Goal: Use online tool/utility: Use online tool/utility

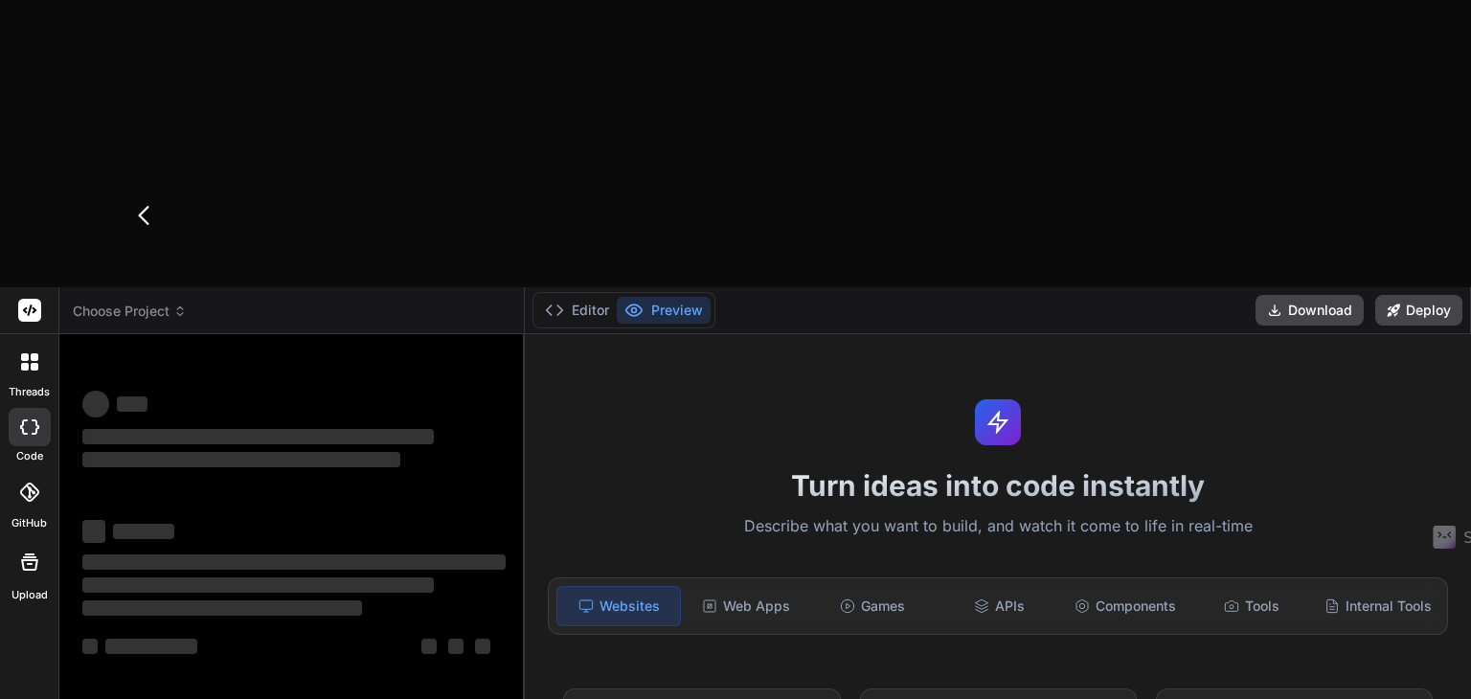
type textarea "x"
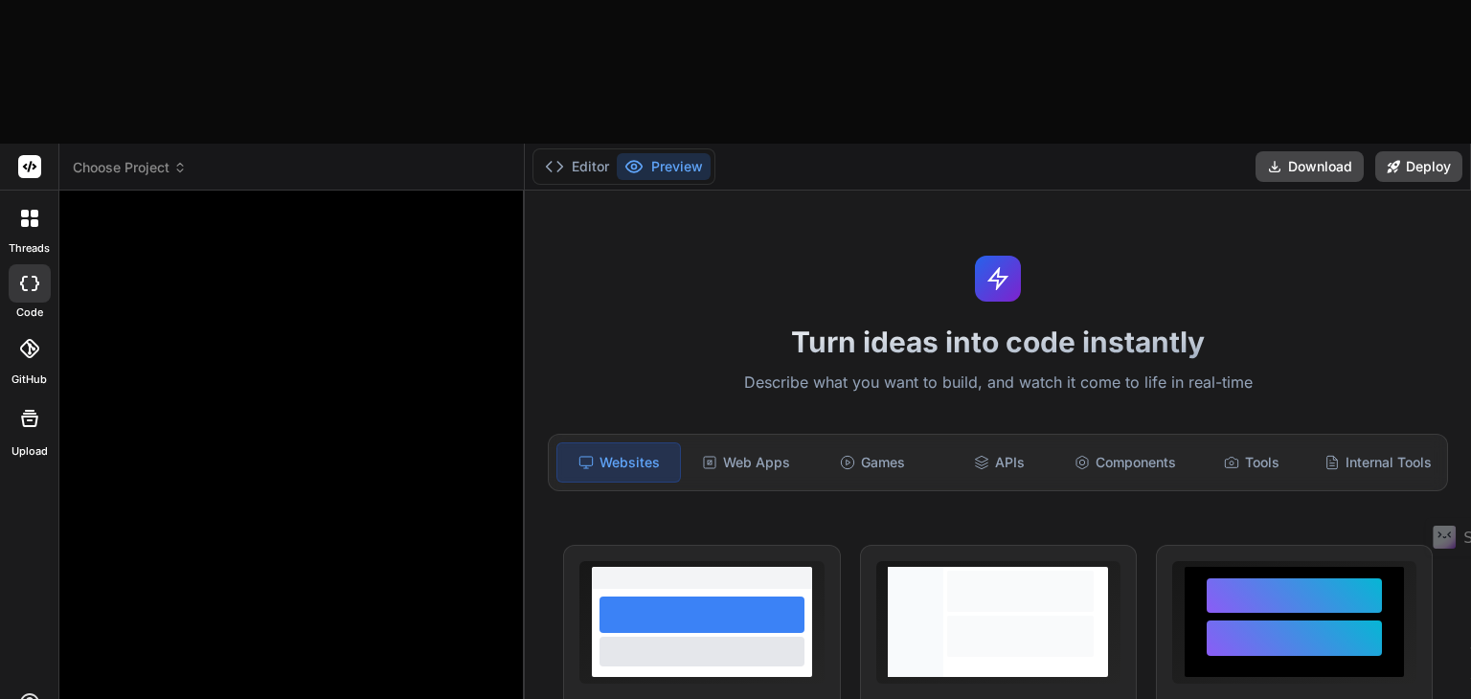
click at [195, 408] on div at bounding box center [294, 456] width 431 height 501
click at [160, 158] on span "Choose Project" at bounding box center [130, 167] width 114 height 19
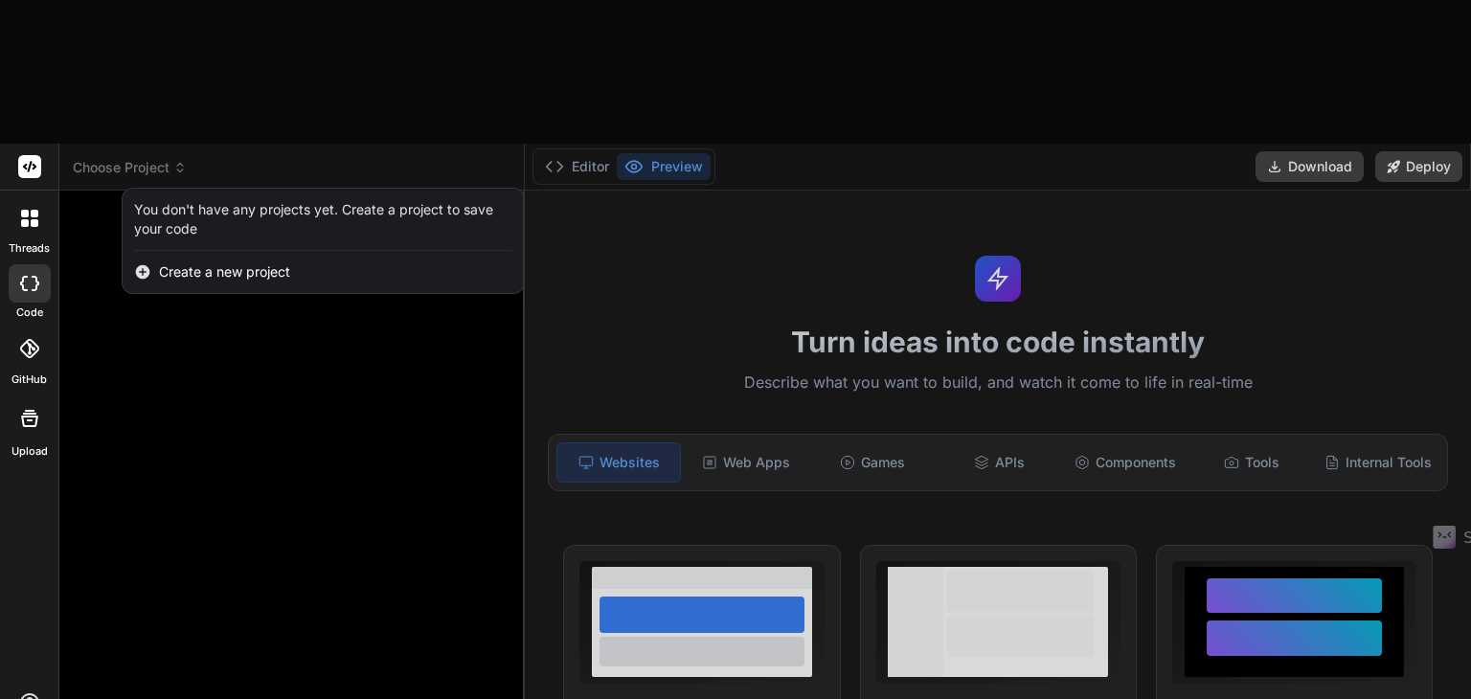
click at [27, 276] on icon at bounding box center [29, 283] width 19 height 15
click at [28, 198] on div at bounding box center [30, 218] width 40 height 40
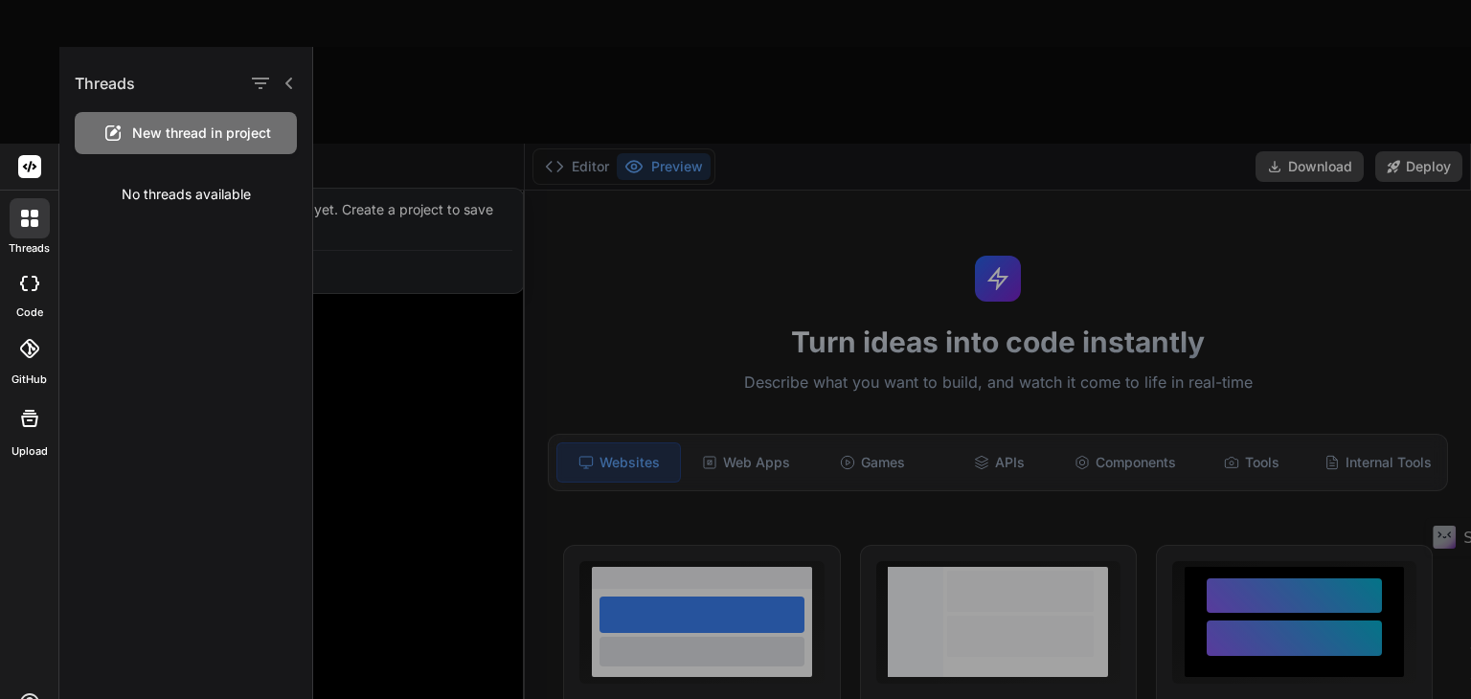
click at [178, 131] on span "New thread in project" at bounding box center [201, 133] width 139 height 19
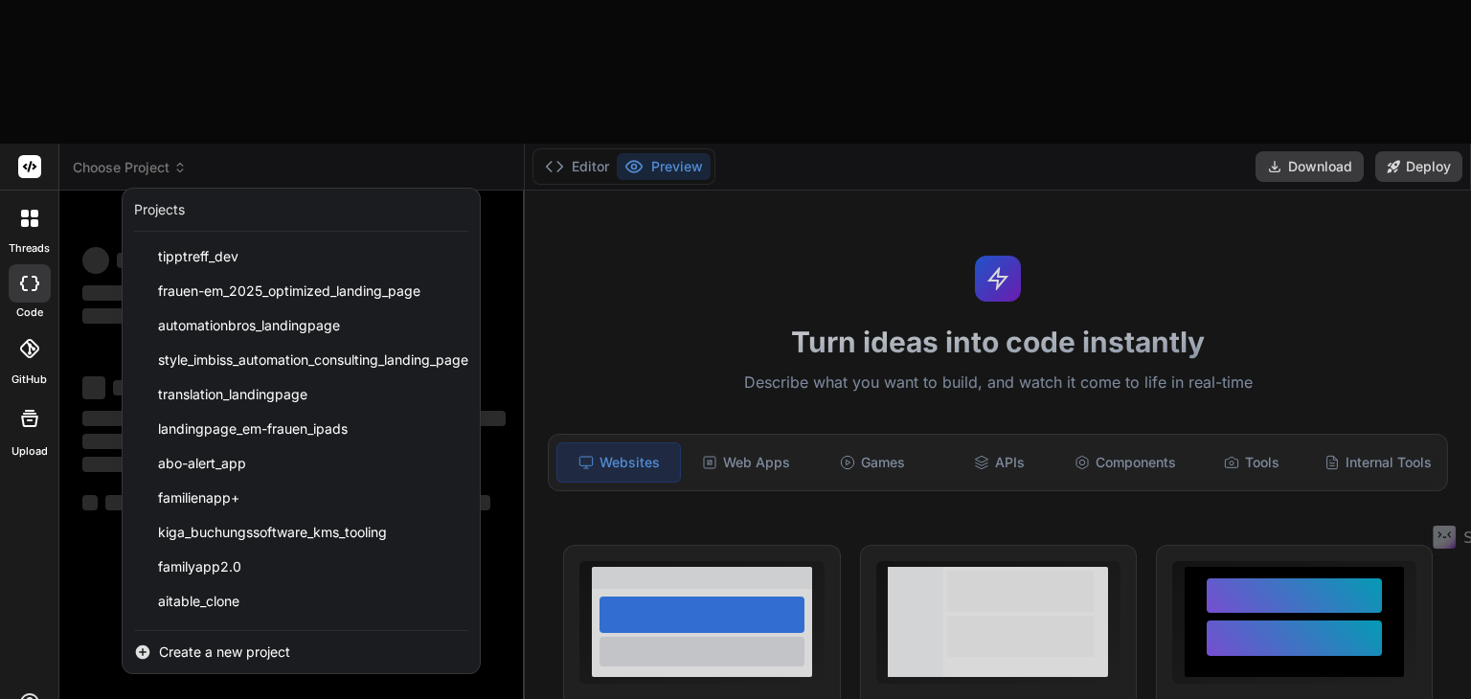
type textarea "x"
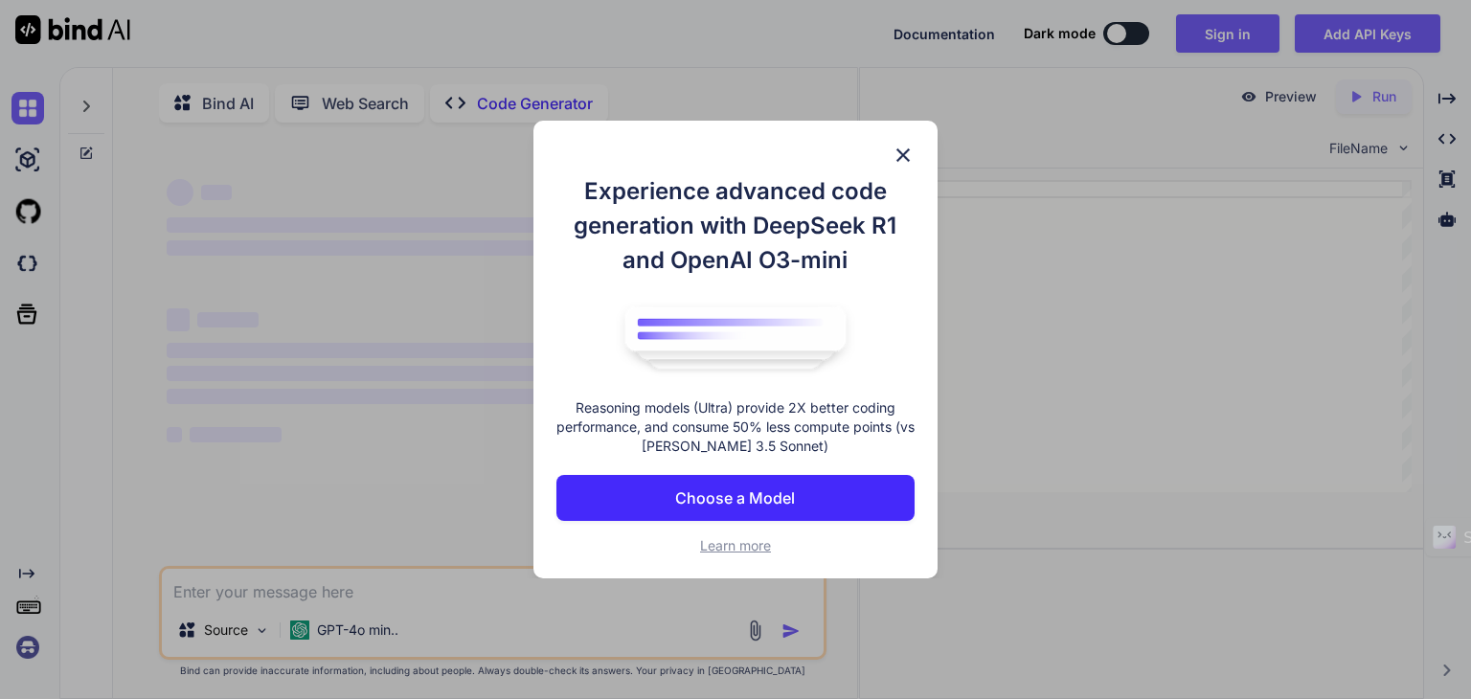
type textarea "x"
click at [719, 496] on p "Choose a Model" at bounding box center [735, 498] width 120 height 23
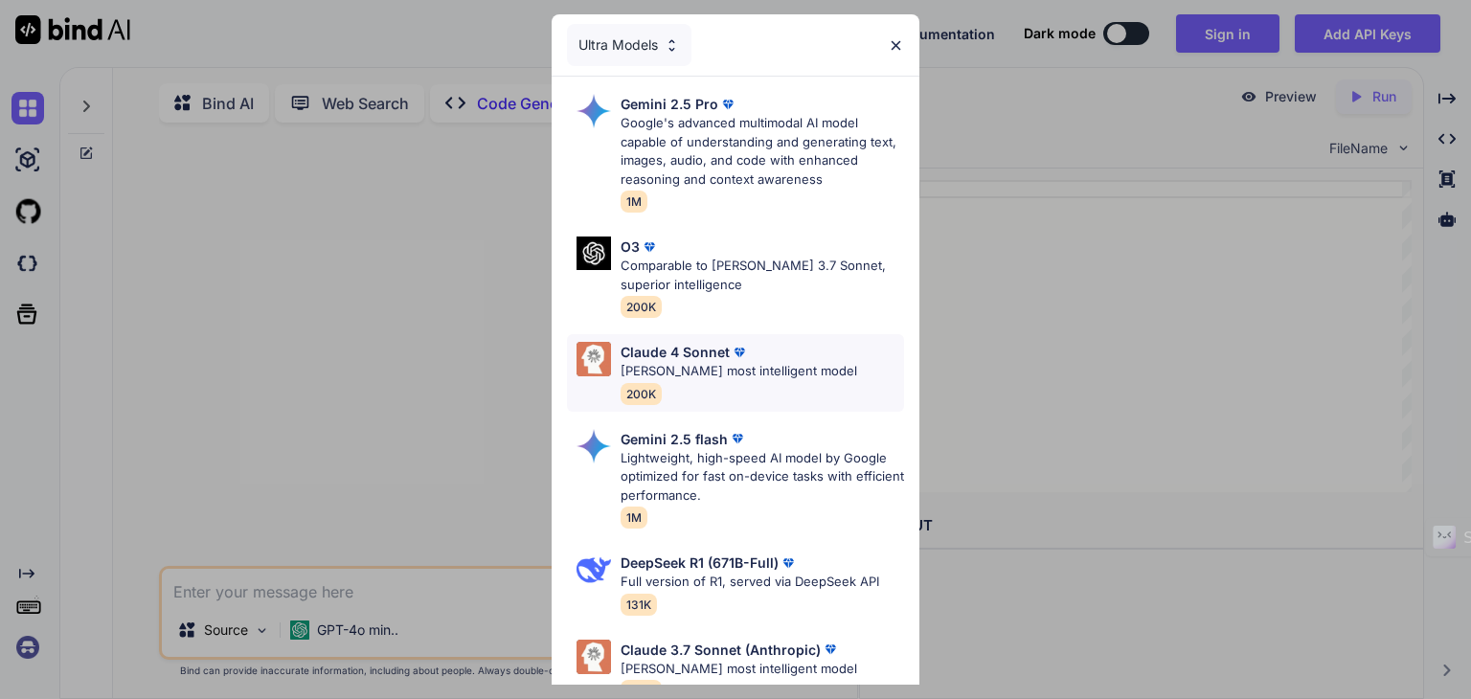
click at [705, 382] on div "[PERSON_NAME] 4 Sonnet [PERSON_NAME] most intelligent model 200K" at bounding box center [739, 373] width 237 height 62
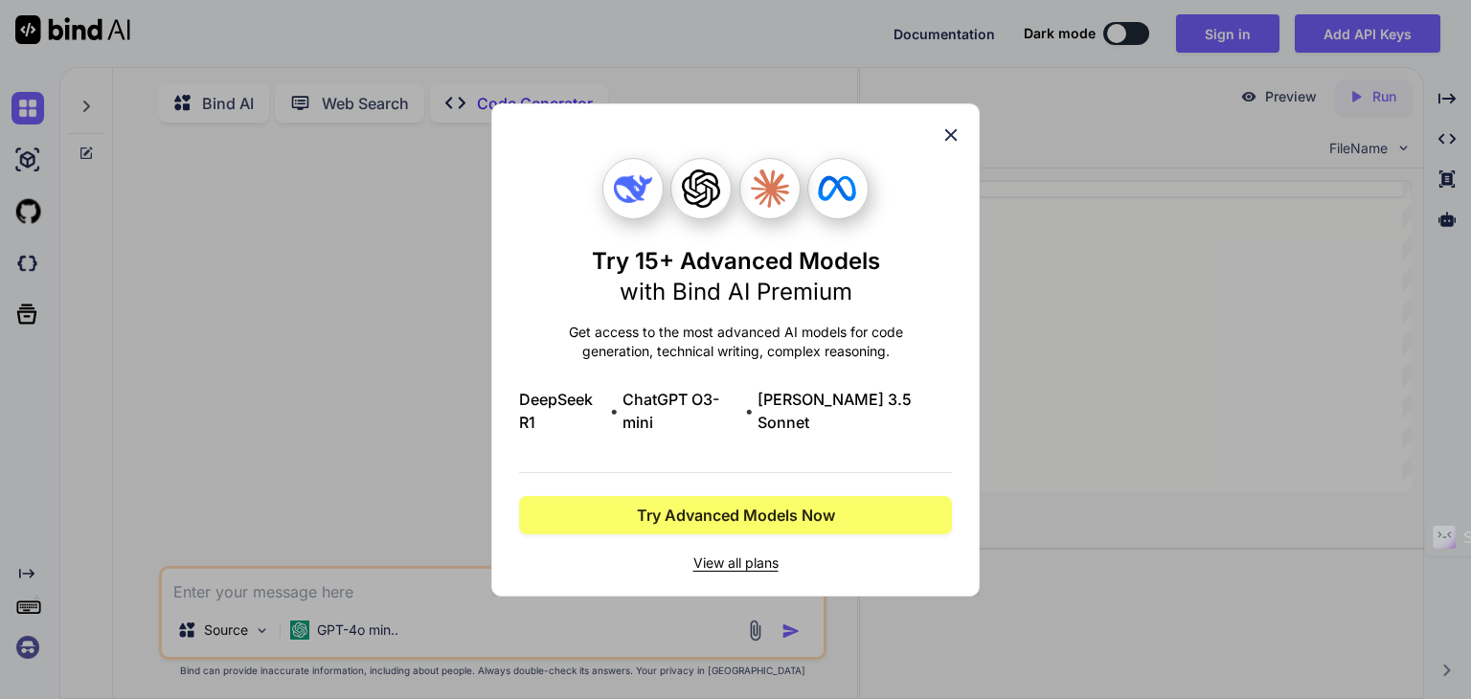
click at [956, 146] on icon at bounding box center [951, 135] width 21 height 21
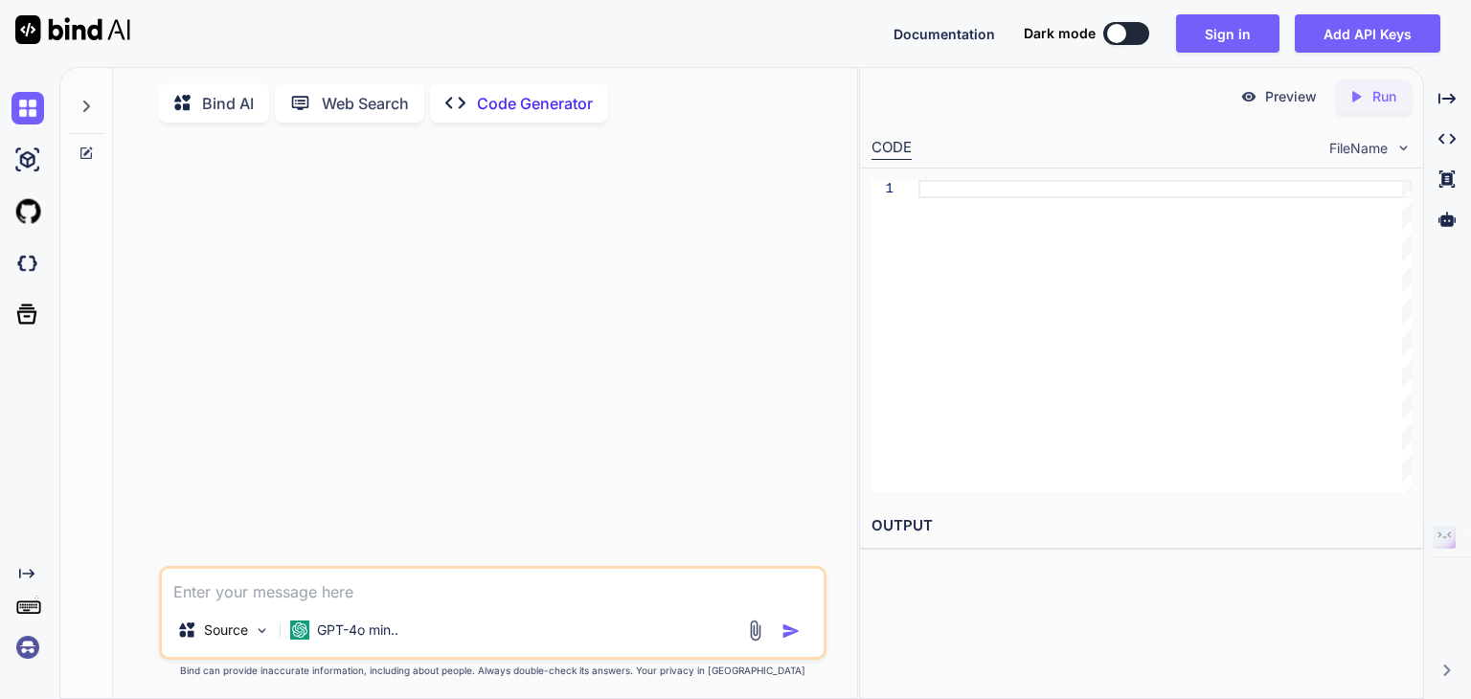
click at [18, 637] on img at bounding box center [27, 647] width 33 height 33
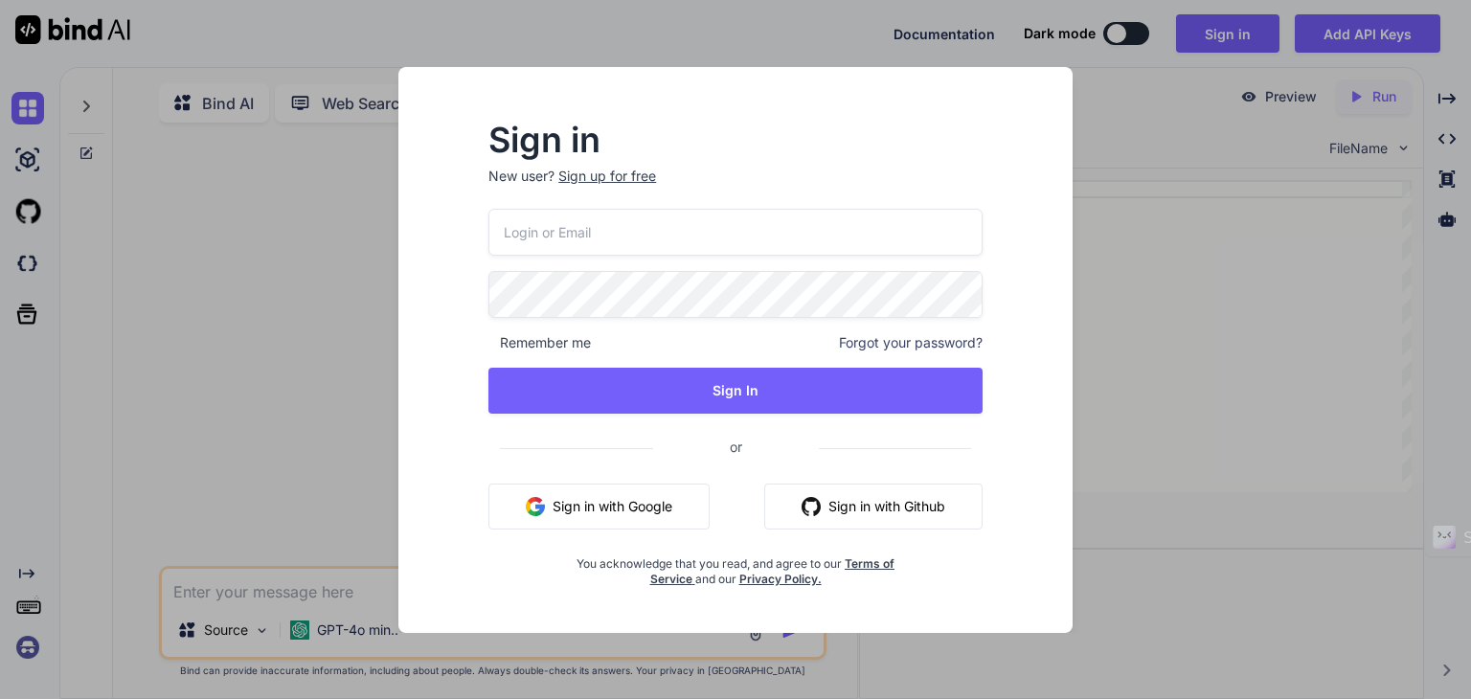
click at [613, 219] on input "email" at bounding box center [736, 232] width 494 height 47
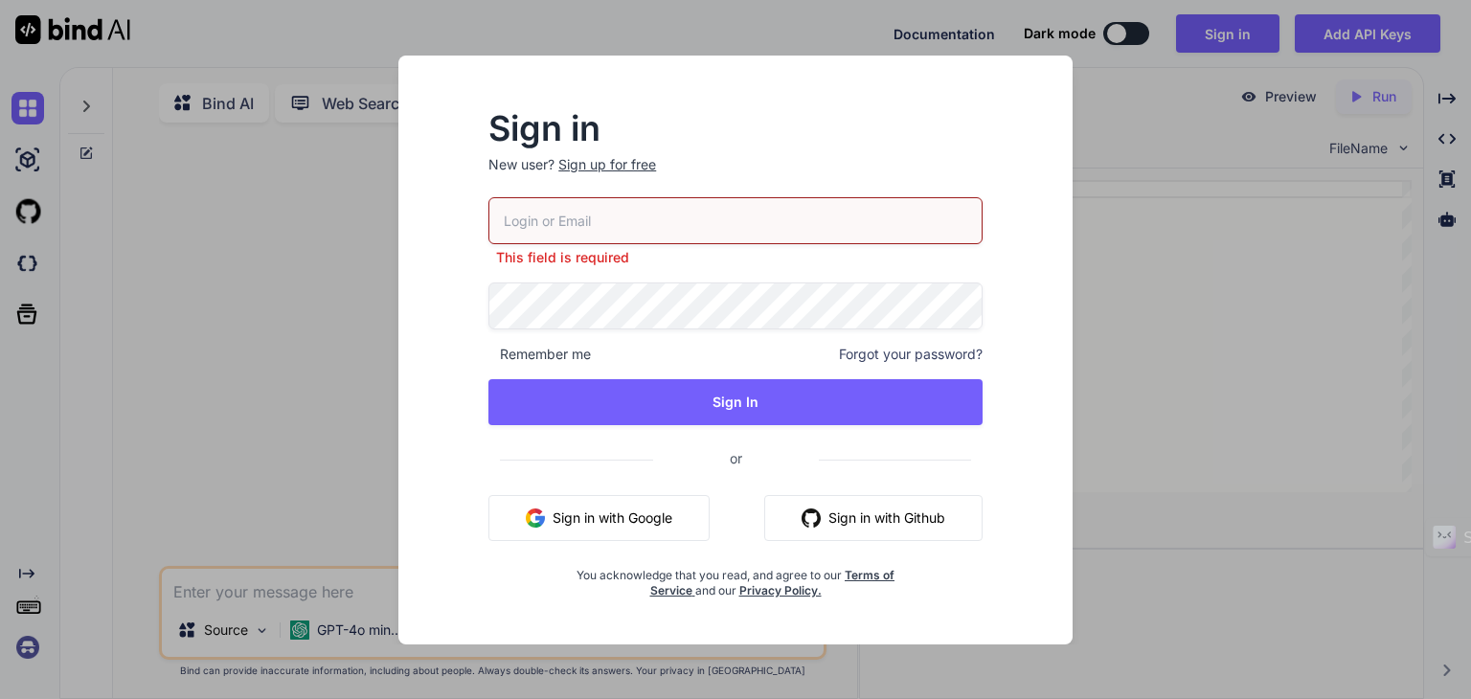
type input "[EMAIL_ADDRESS][DOMAIN_NAME]"
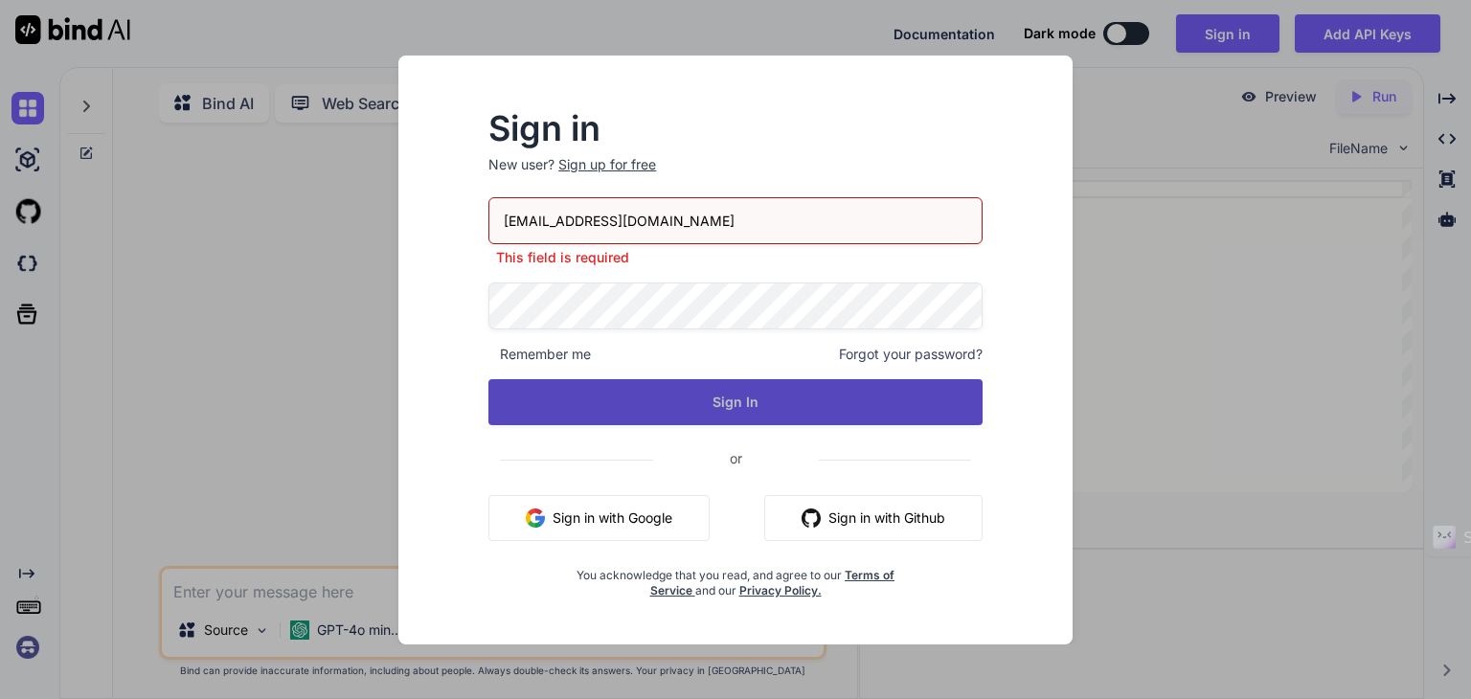
click at [740, 401] on button "Sign In" at bounding box center [736, 402] width 494 height 46
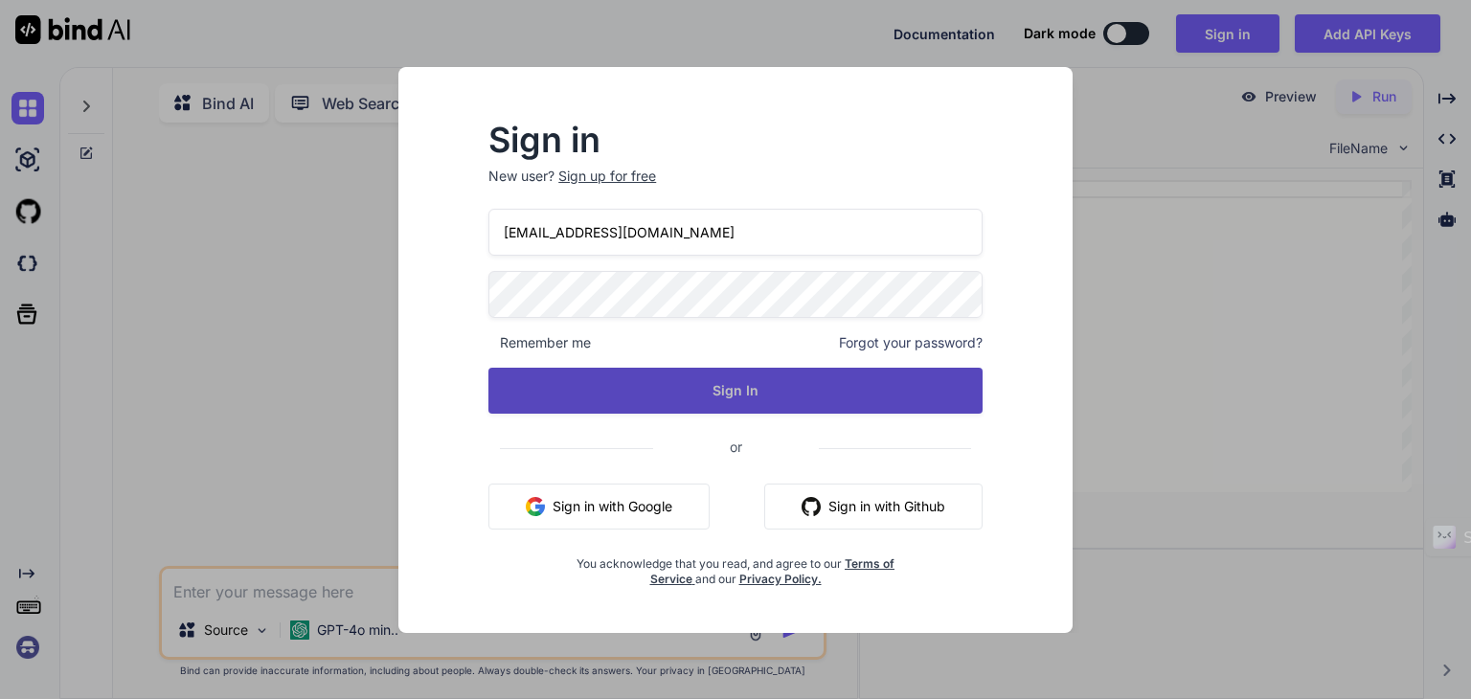
click at [732, 394] on button "Sign In" at bounding box center [736, 391] width 494 height 46
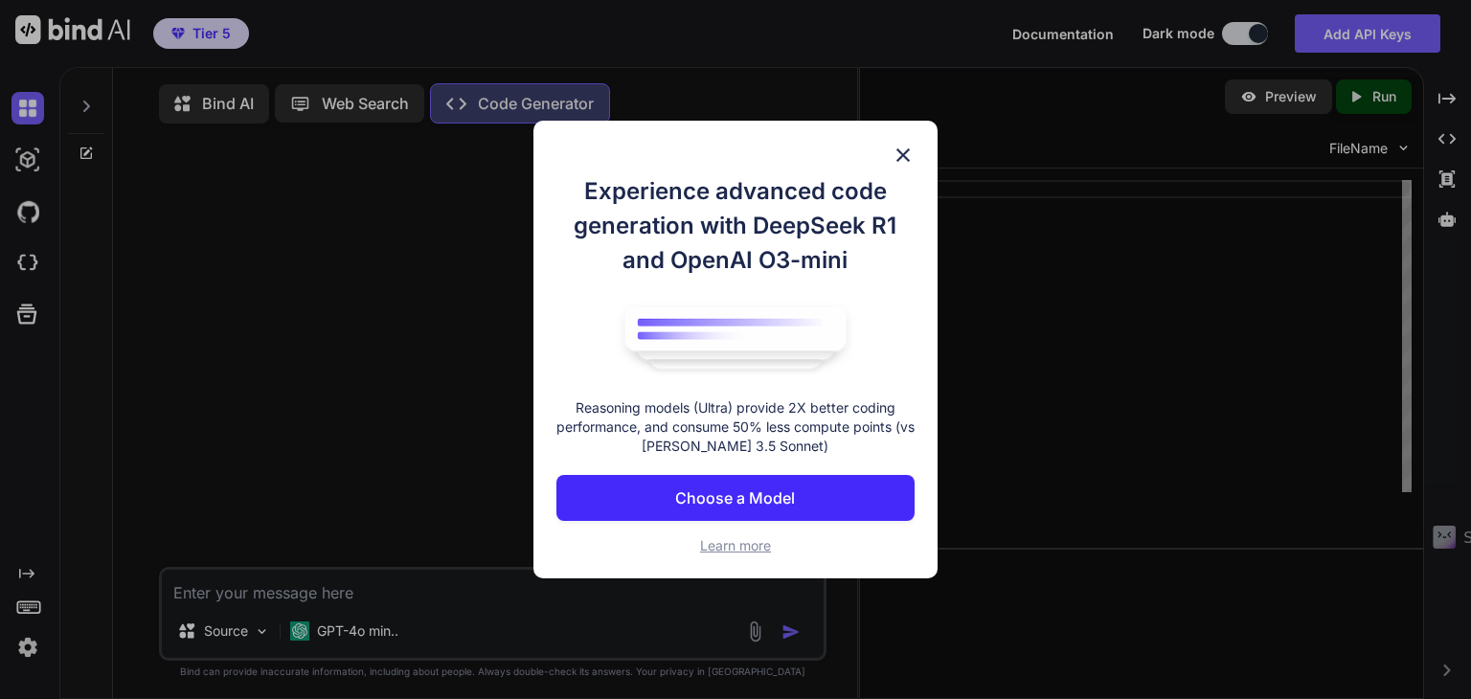
click at [741, 495] on p "Choose a Model" at bounding box center [735, 498] width 120 height 23
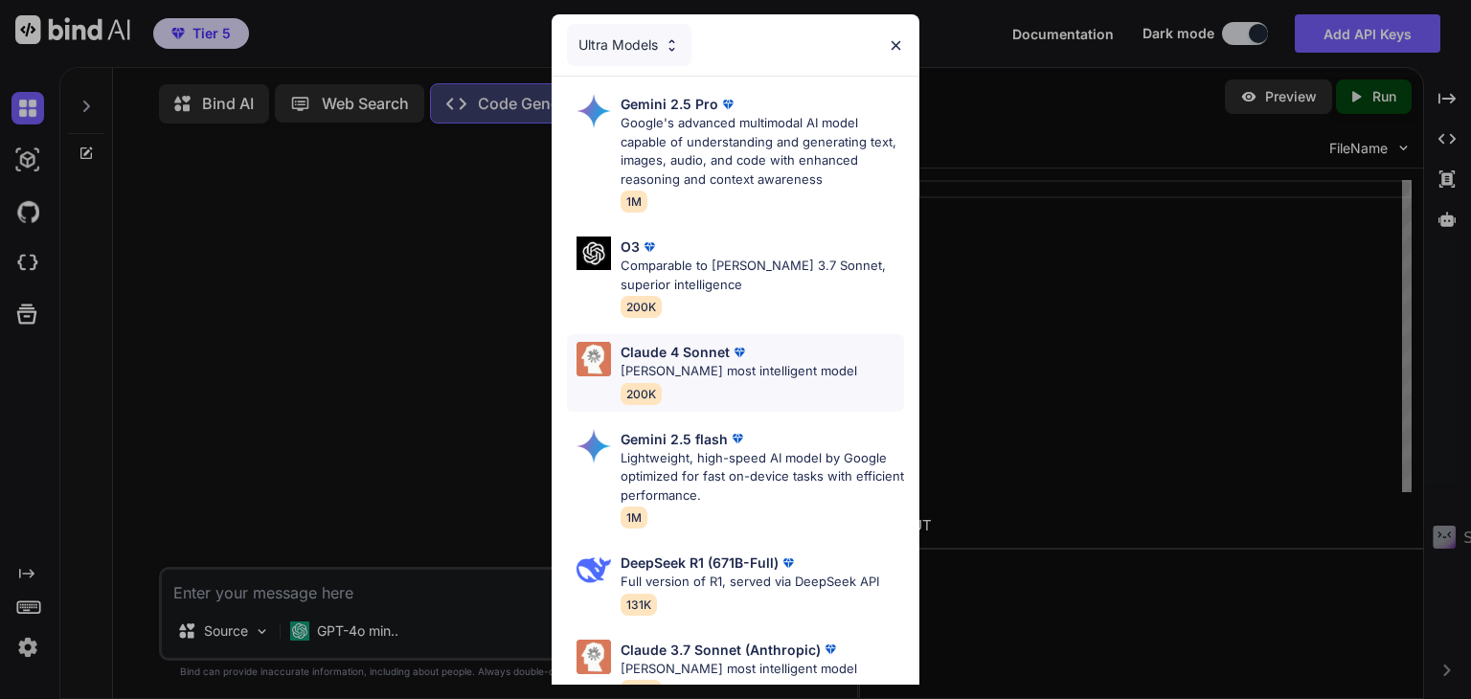
click at [694, 365] on p "[PERSON_NAME] most intelligent model" at bounding box center [739, 371] width 237 height 19
type textarea "x"
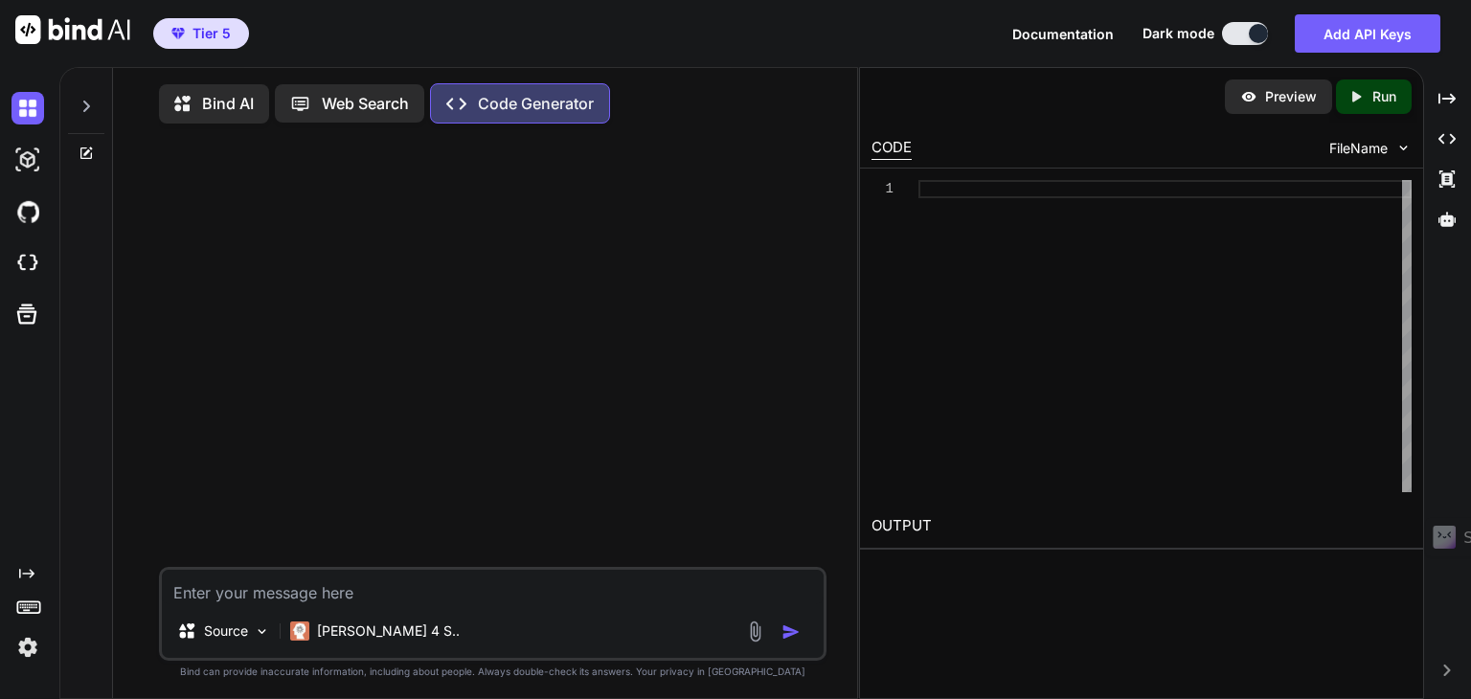
click at [249, 597] on textarea at bounding box center [493, 587] width 662 height 34
paste textarea "LOREMIPS DOLO SITA-CON ADIPISCINGE Seddo - Ei temp Incidi UTL-Etdolorem, AL/EN-…"
type textarea "LOREMIPS DOLO SITA-CON ADIPISCINGE Seddo - Ei temp Incidi UTL-Etdolorem, AL/EN-…"
type textarea "x"
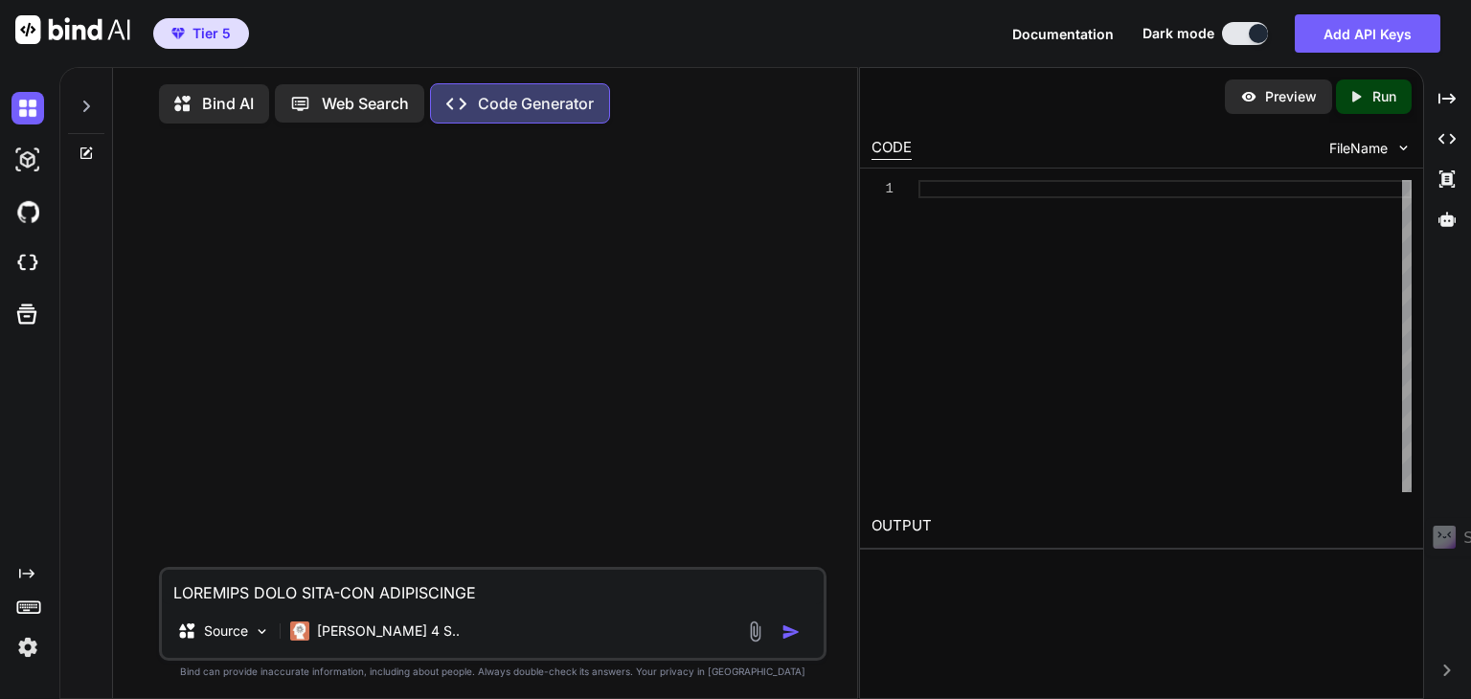
scroll to position [5405, 0]
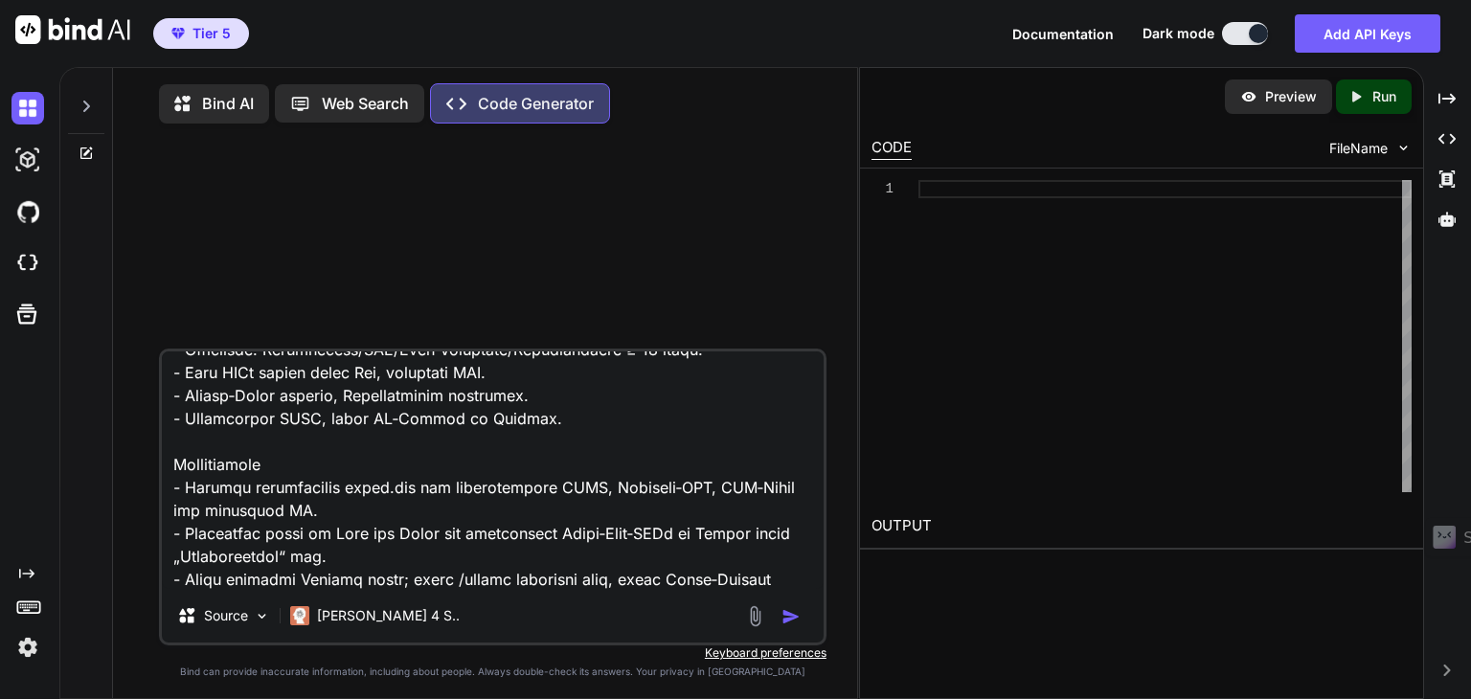
type textarea "LOREMIPS DOLO SITA-CON ADIPISCINGE Seddo - Ei temp Incidi UTL-Etdolorem, AL/EN-…"
click at [796, 620] on img "button" at bounding box center [791, 616] width 19 height 19
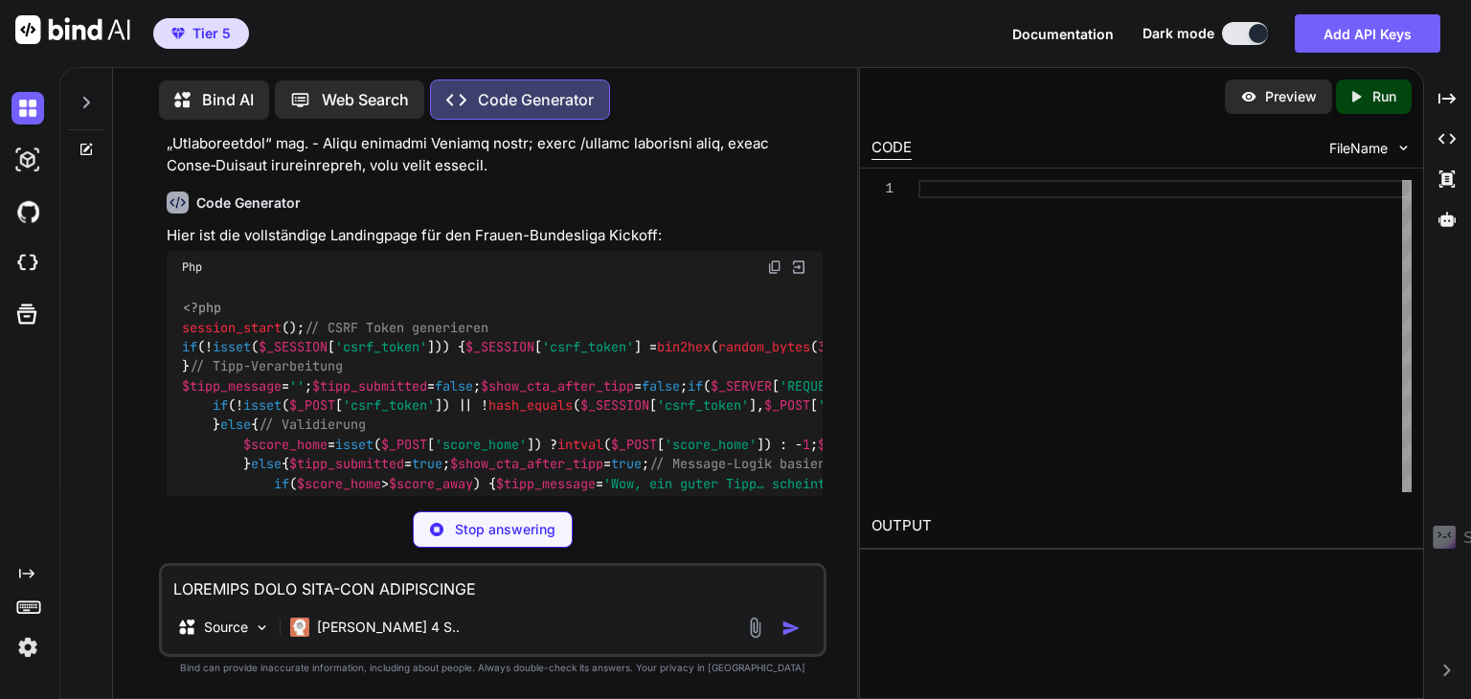
scroll to position [2676, 0]
type textarea "x"
type textarea "${y}px)`; }); }); } </script> </body> </html>"
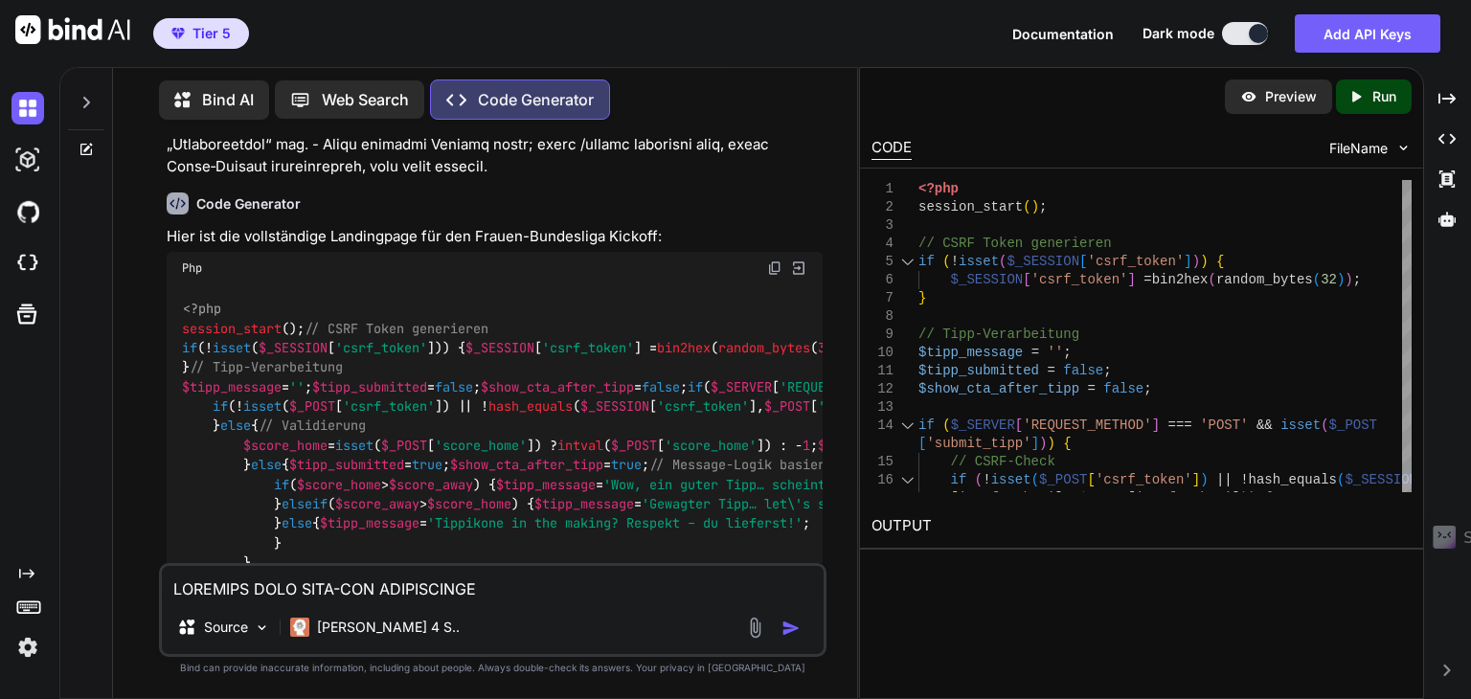
drag, startPoint x: 195, startPoint y: 197, endPoint x: 912, endPoint y: 331, distance: 729.0
click at [195, 226] on p "Hier ist die vollständige Landingpage für den Frauen-Bundesliga Kickoff:" at bounding box center [495, 237] width 656 height 22
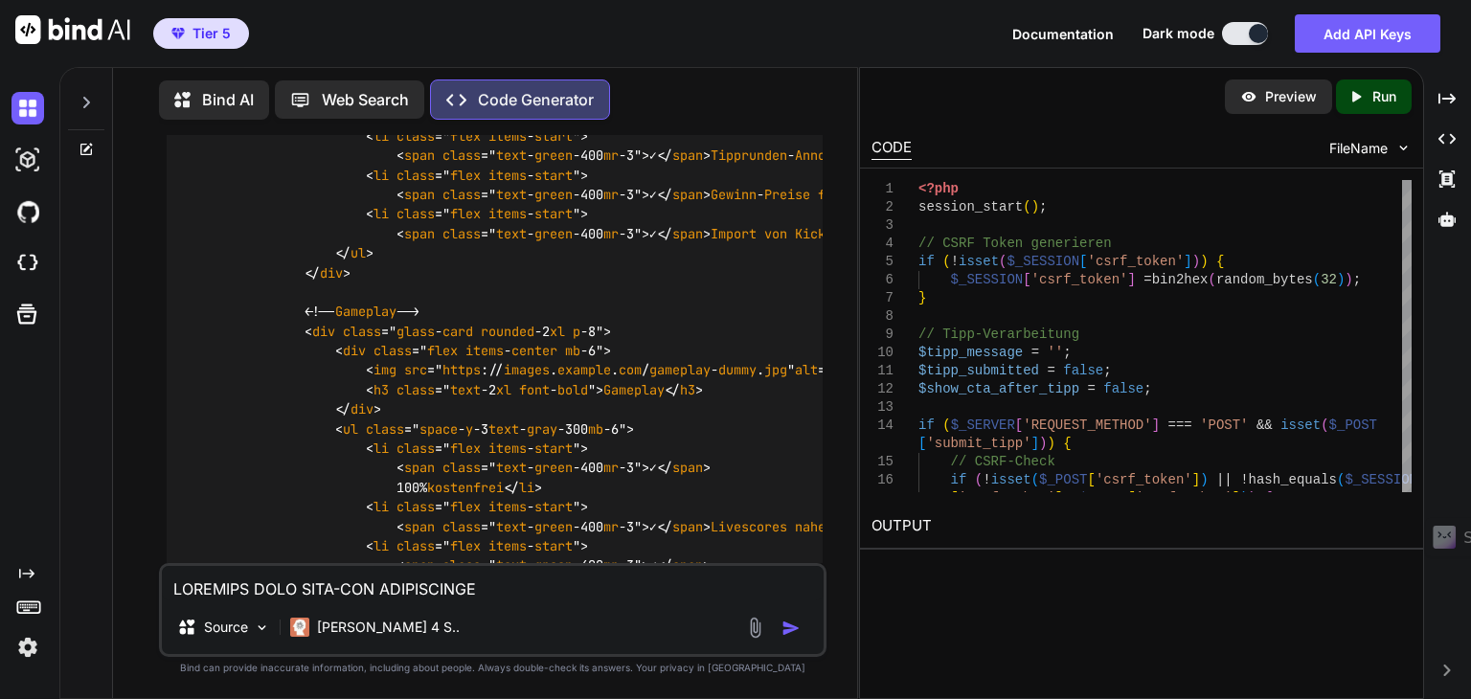
scroll to position [7006, 0]
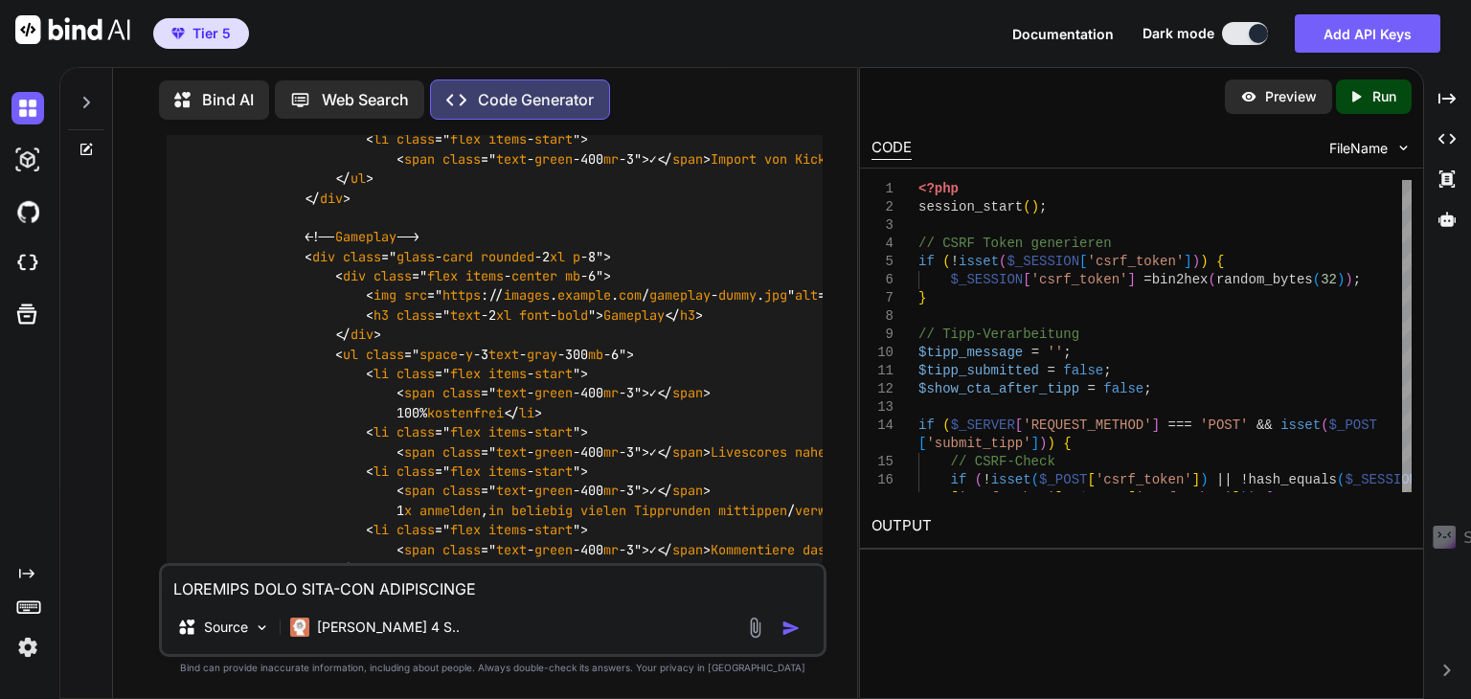
click at [1247, 26] on button at bounding box center [1245, 33] width 46 height 23
type textarea "x"
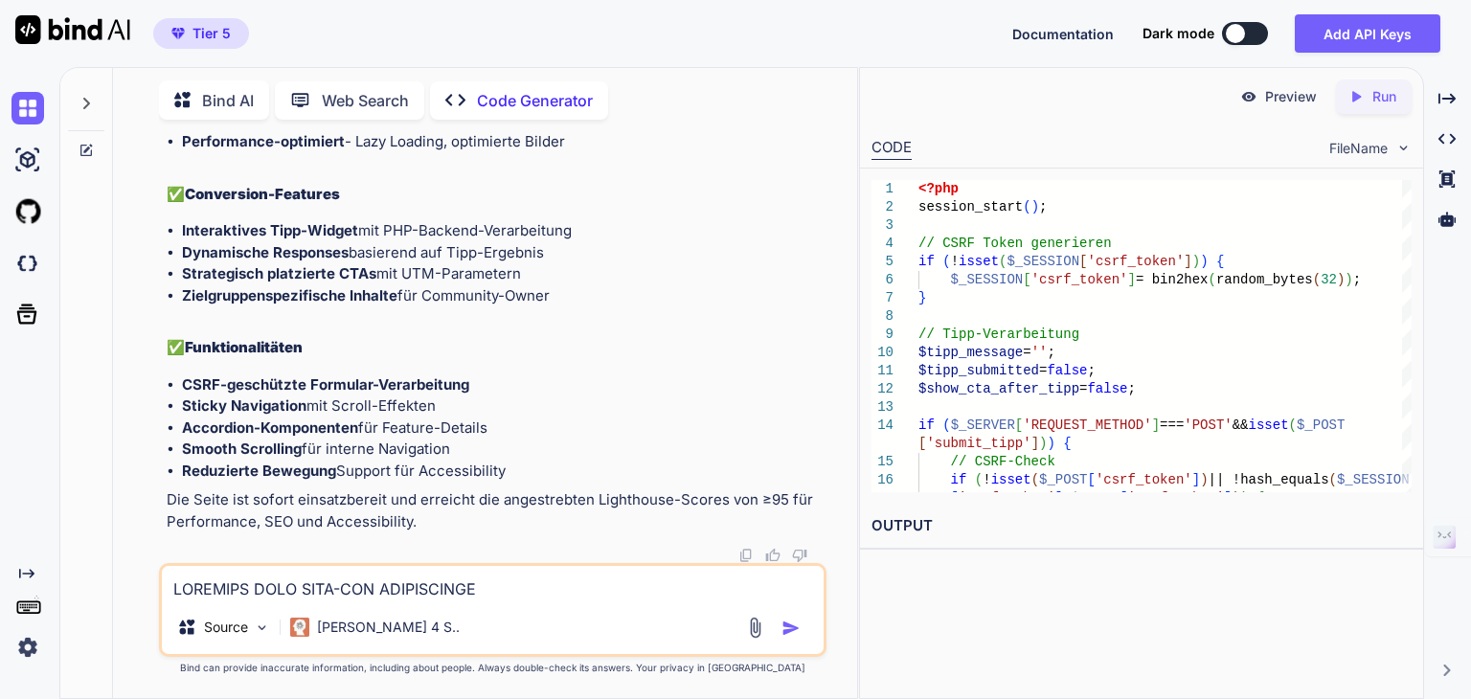
scroll to position [15770, 0]
type textarea "<?php session_start(); // CSRF Token generieren if (!isset($_SESSION['csrf_toke…"
click at [1398, 149] on img at bounding box center [1404, 148] width 16 height 16
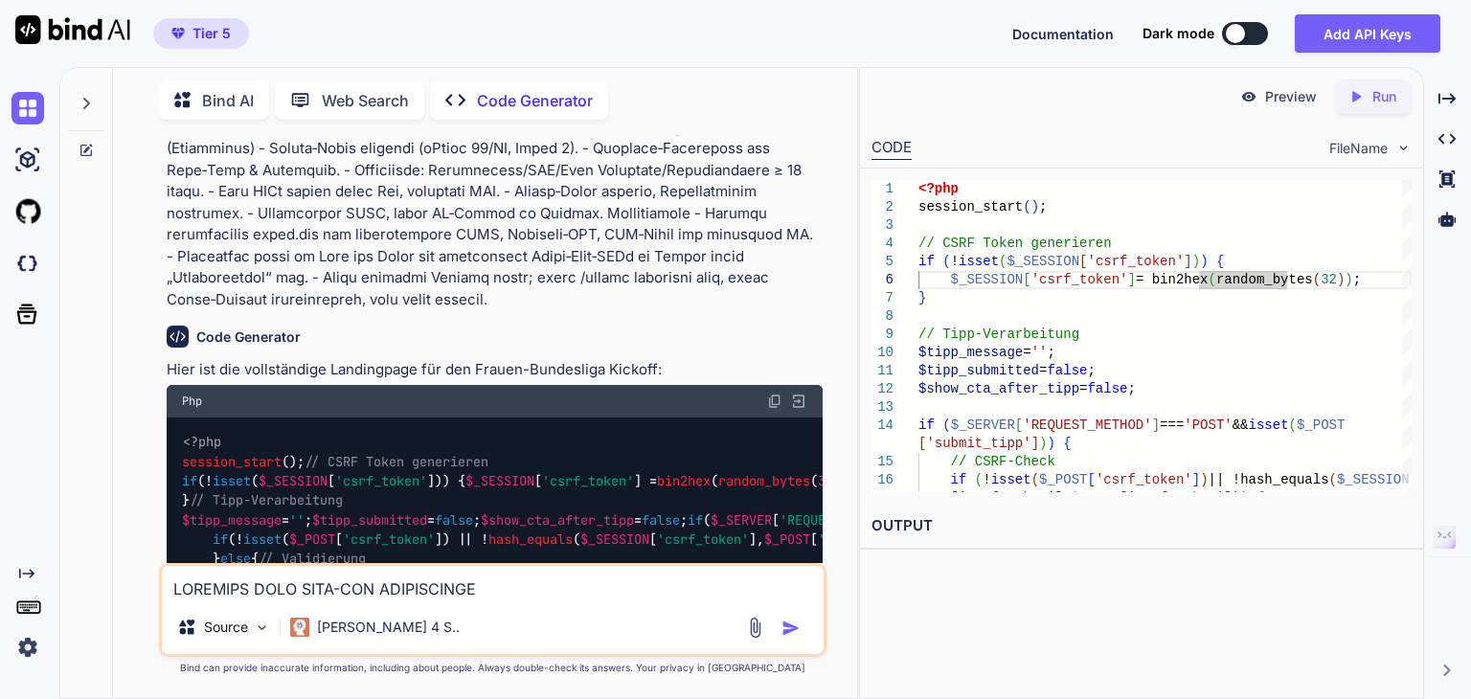
scroll to position [2629, 0]
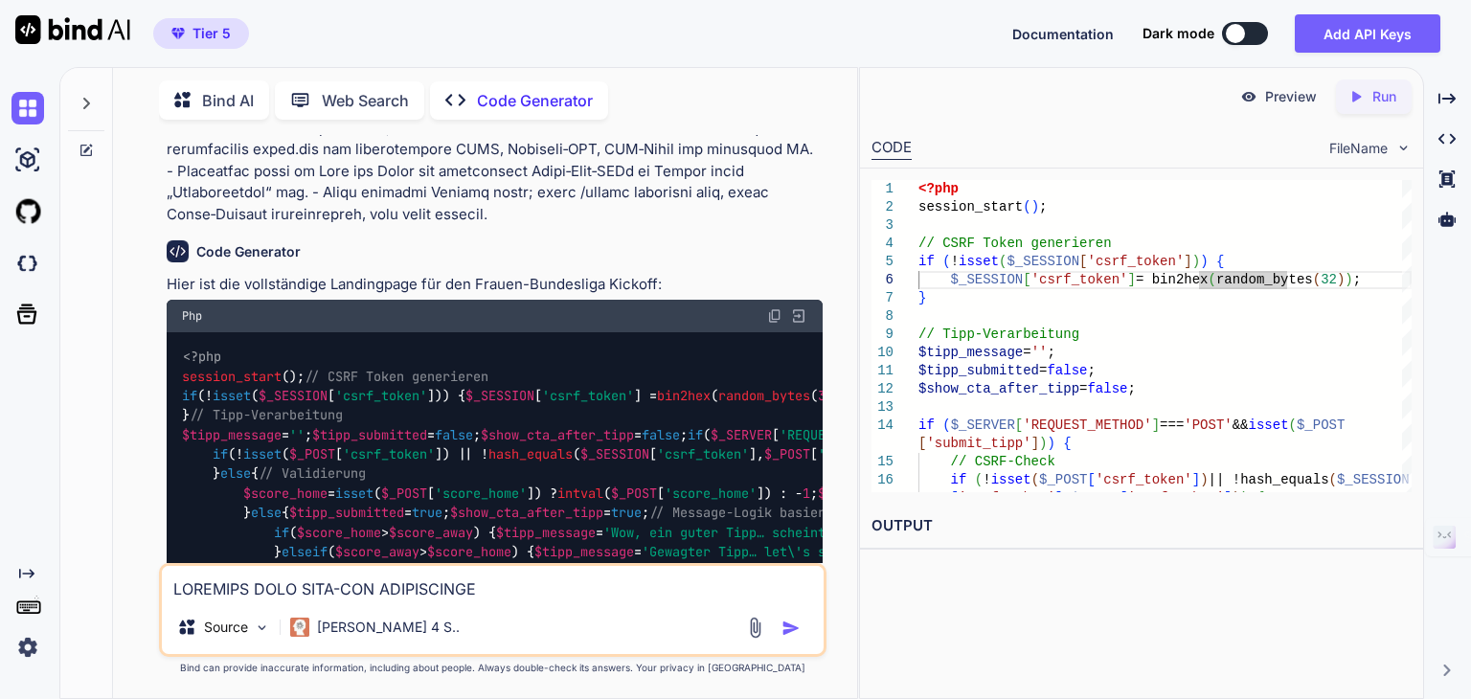
click at [774, 308] on img at bounding box center [774, 315] width 15 height 15
click at [778, 308] on img at bounding box center [774, 315] width 15 height 15
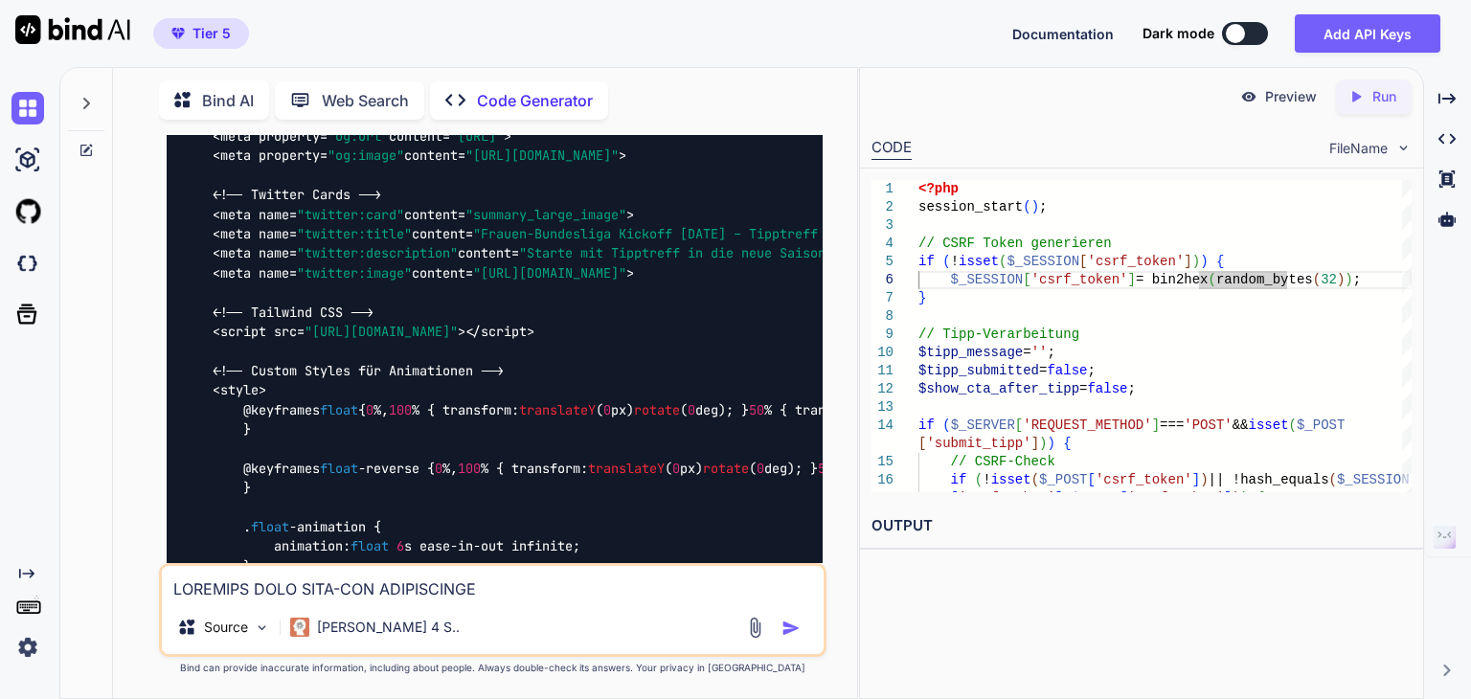
scroll to position [3379, 0]
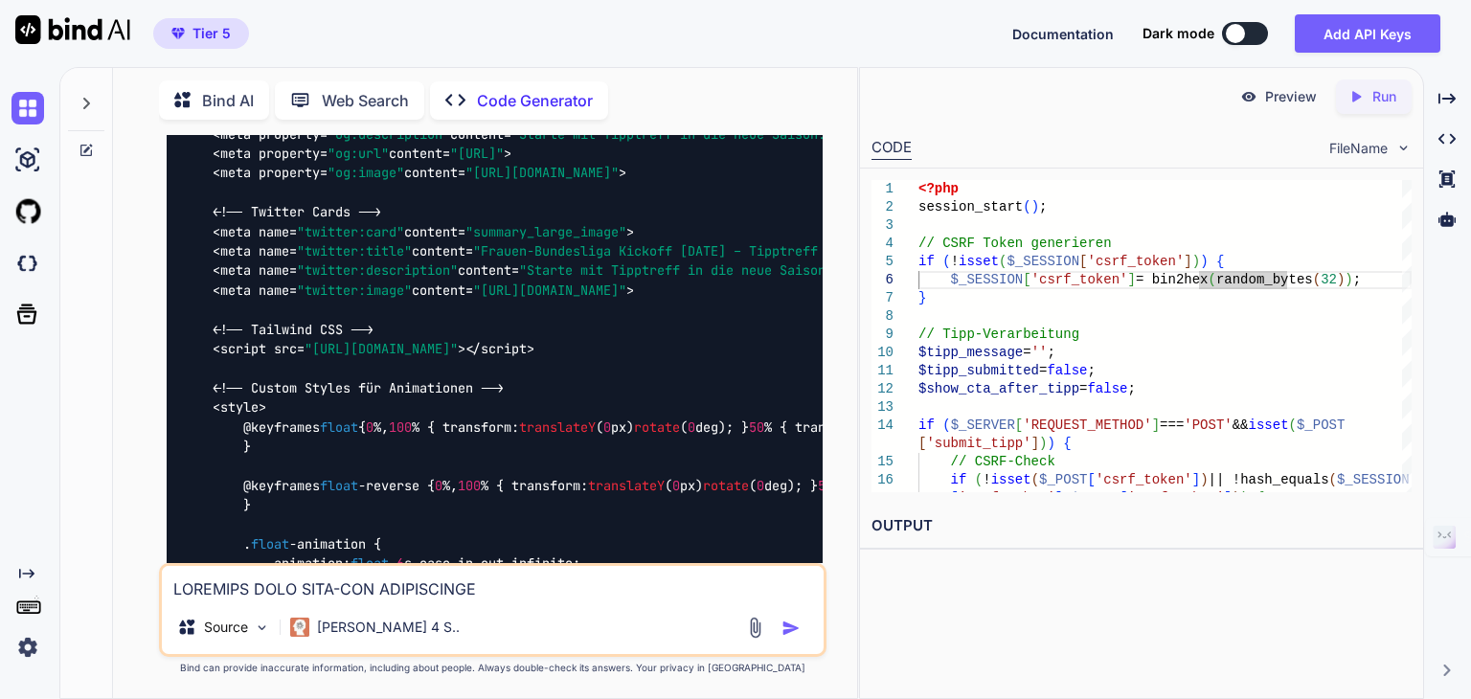
click at [1401, 148] on img at bounding box center [1404, 148] width 16 height 16
click at [1366, 148] on span "FileName" at bounding box center [1359, 148] width 58 height 19
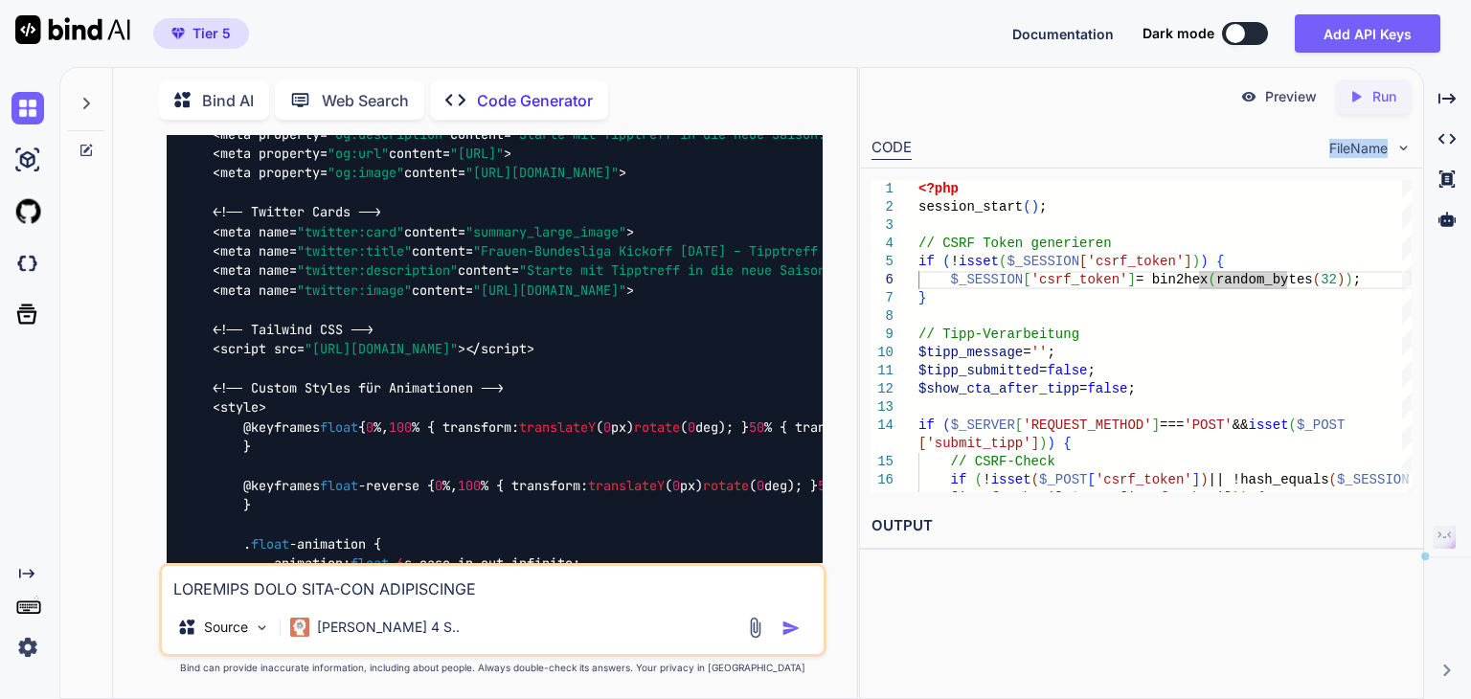
click at [1366, 148] on span "FileName" at bounding box center [1359, 148] width 58 height 19
